Goal: Find specific page/section: Find specific page/section

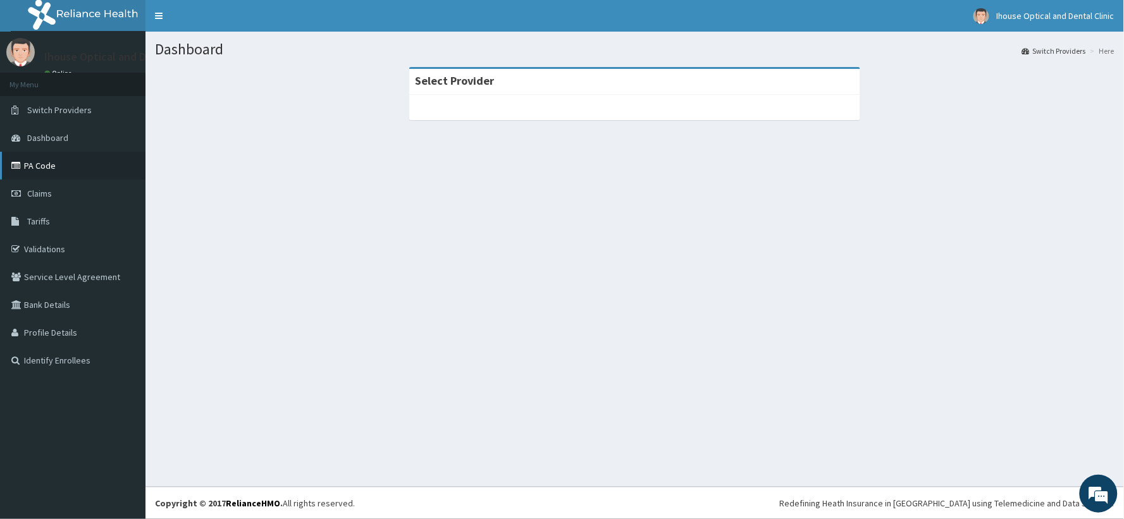
click at [43, 166] on link "PA Code" at bounding box center [72, 166] width 145 height 28
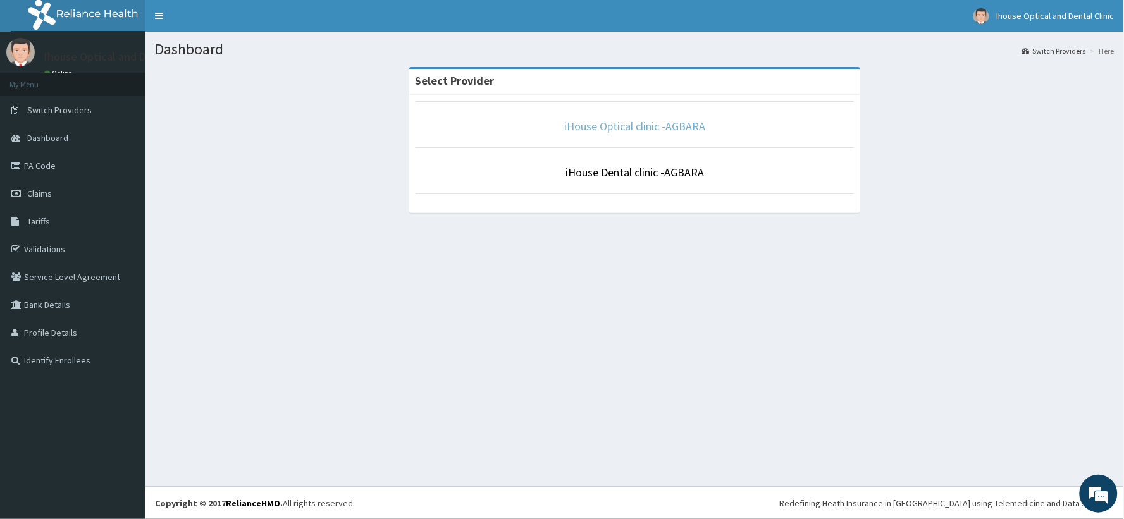
click at [610, 131] on link "iHouse Optical clinic -AGBARA" at bounding box center [634, 126] width 141 height 15
click at [42, 168] on link "PA Code" at bounding box center [72, 166] width 145 height 28
